Goal: Find specific page/section: Find specific page/section

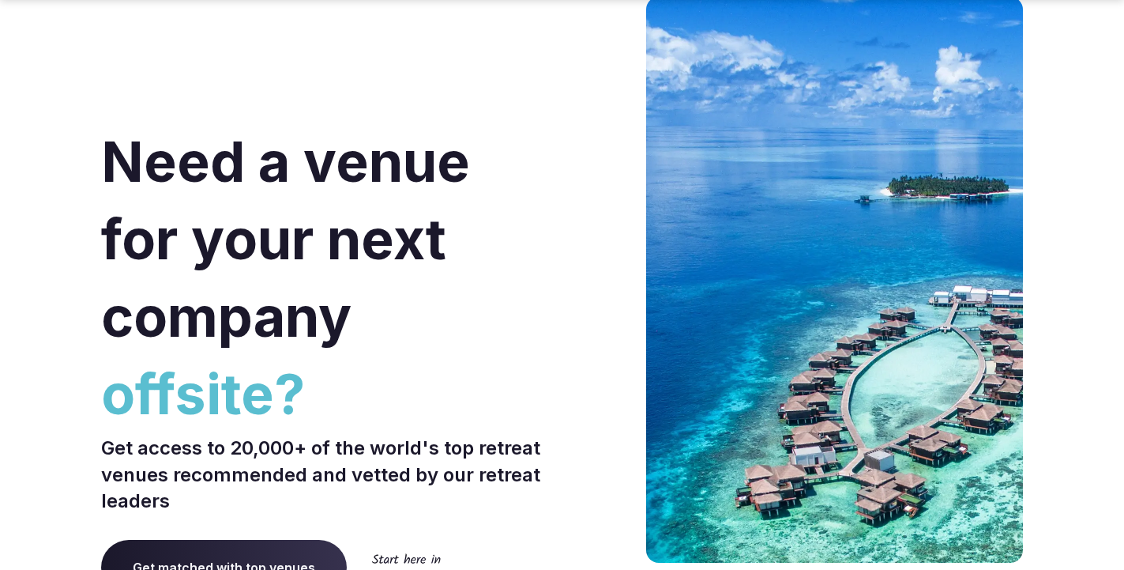
scroll to position [6697, 0]
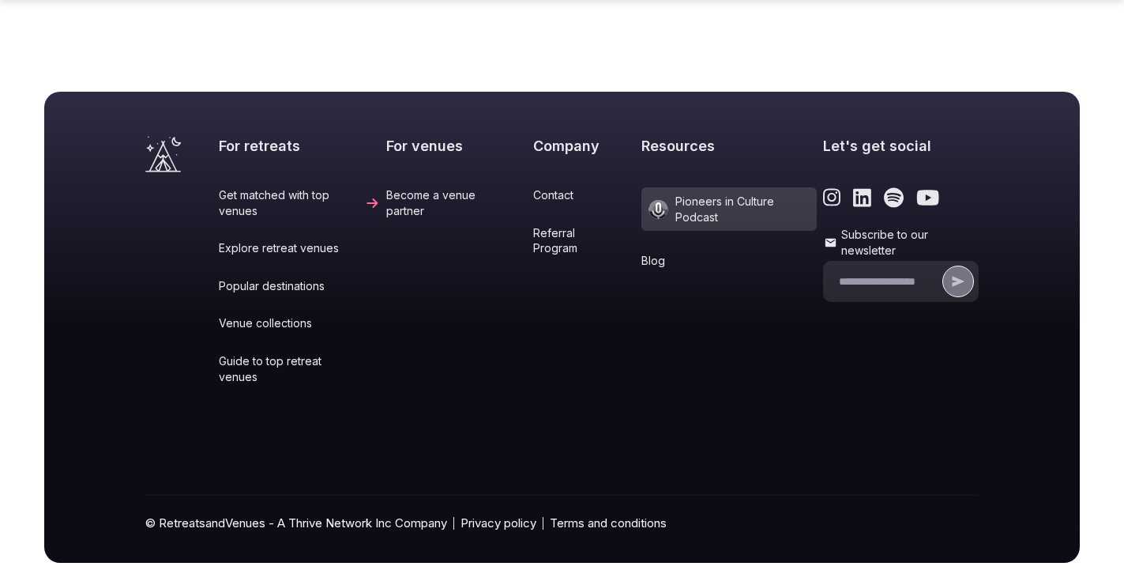
click at [533, 187] on link "Contact" at bounding box center [584, 195] width 102 height 16
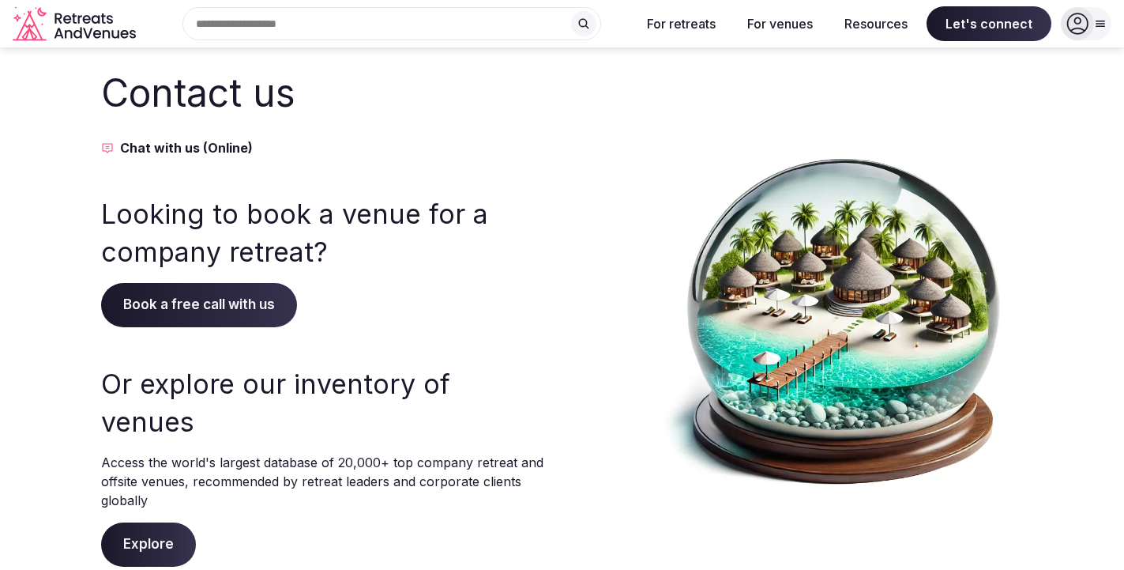
click at [55, 35] on icon "Retreats and Venues company logo" at bounding box center [76, 24] width 126 height 36
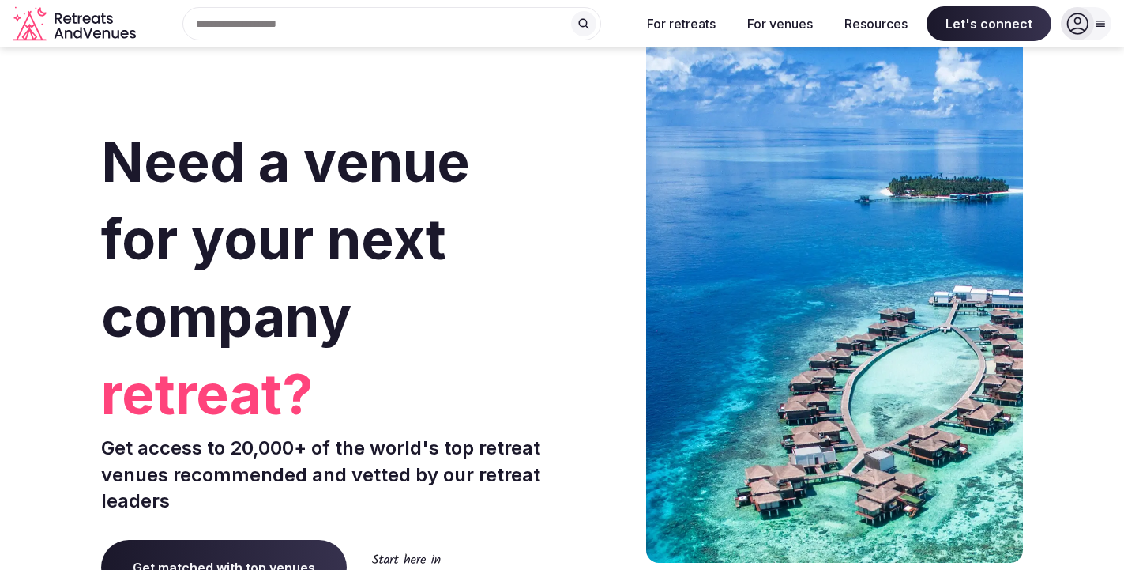
click at [1096, 18] on icon at bounding box center [1100, 23] width 13 height 13
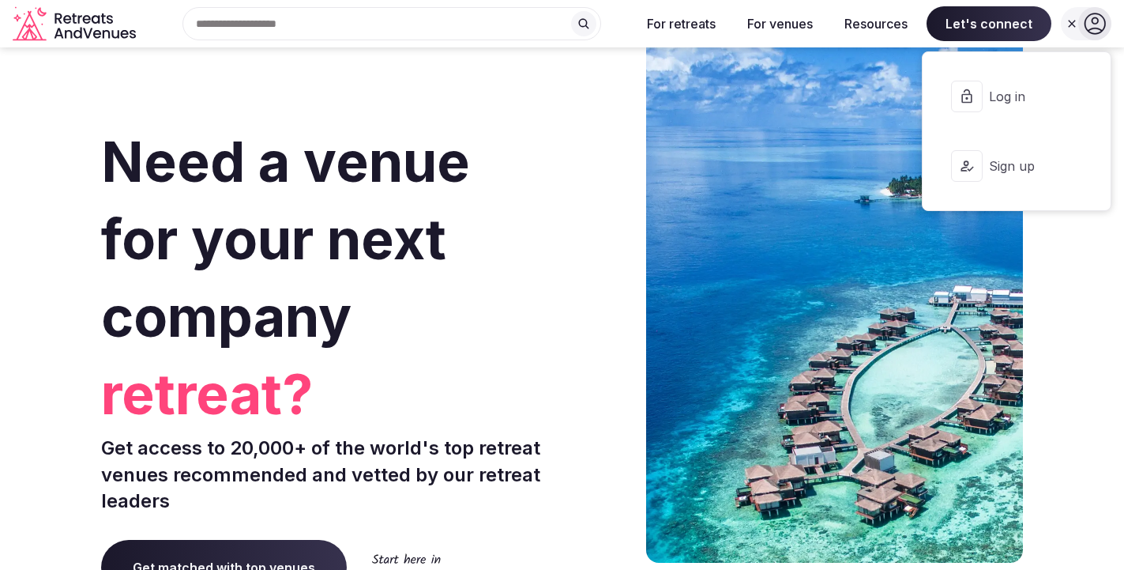
click at [1096, 18] on icon at bounding box center [1095, 23] width 21 height 21
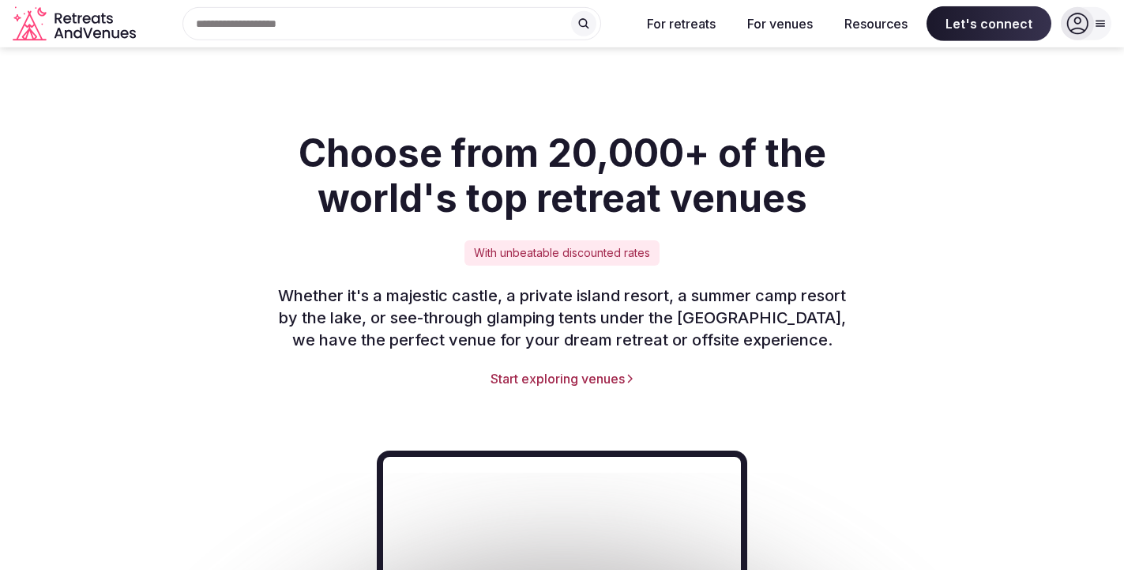
scroll to position [2014, 0]
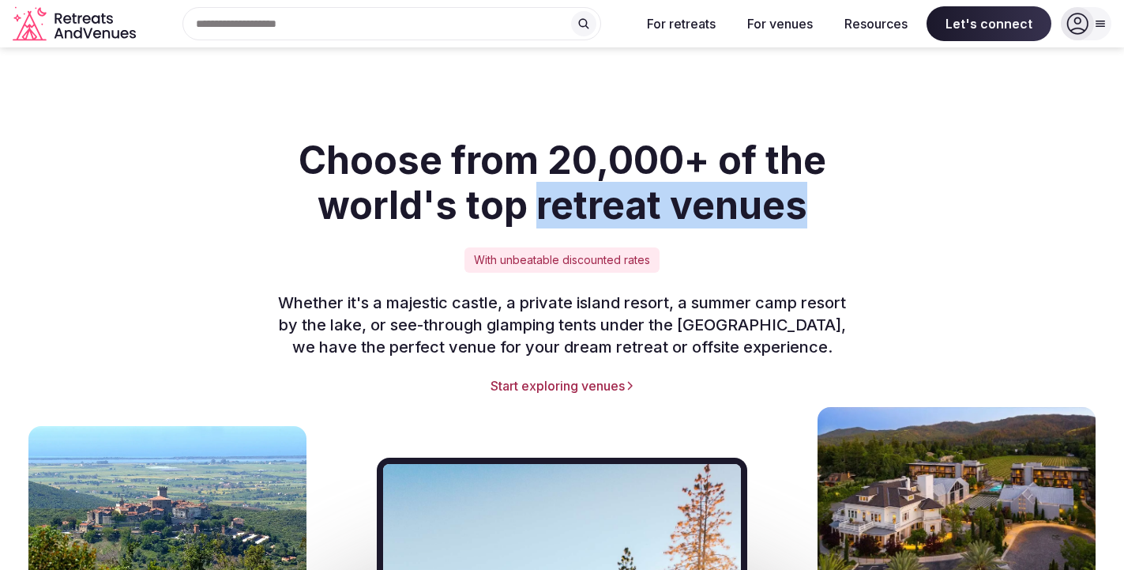
drag, startPoint x: 534, startPoint y: 180, endPoint x: 928, endPoint y: 156, distance: 394.9
click at [928, 156] on div "Choose from 20,000+ of the world's top retreat venues With unbeatable discounte…" at bounding box center [562, 265] width 922 height 257
copy h2 "retreat venues"
